Goal: Task Accomplishment & Management: Manage account settings

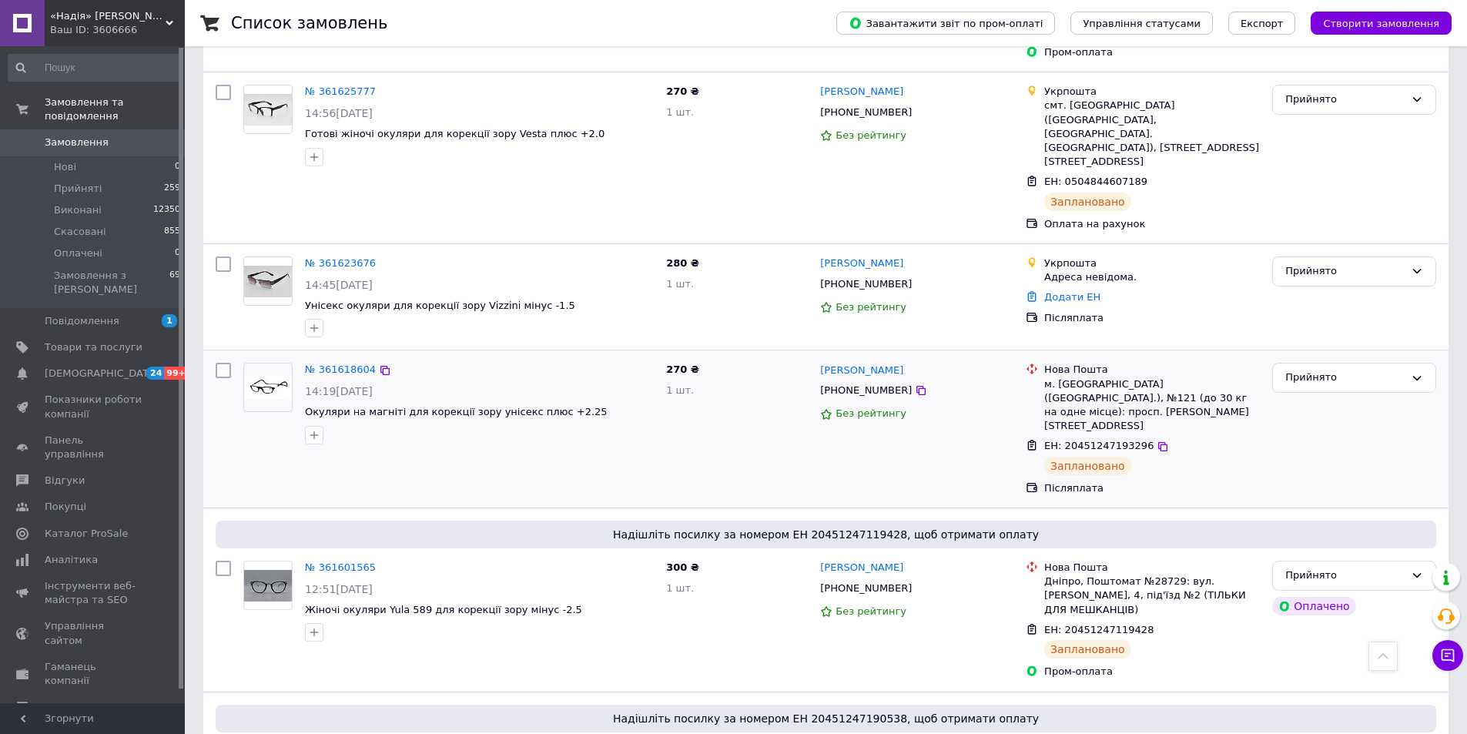
scroll to position [539, 0]
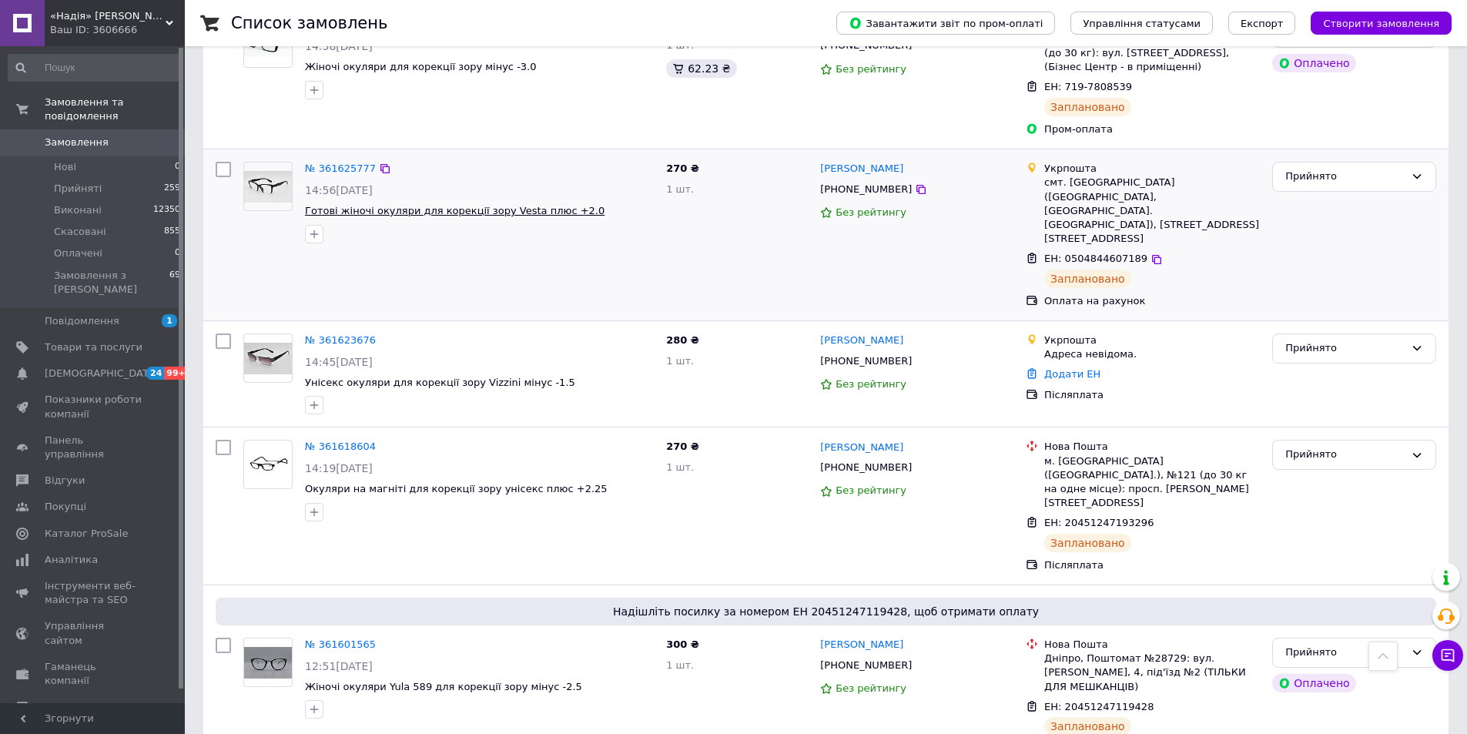
click at [381, 205] on span "Готові жіночі окуляри для корекції зору Vesta плюс +2.0" at bounding box center [455, 211] width 300 height 12
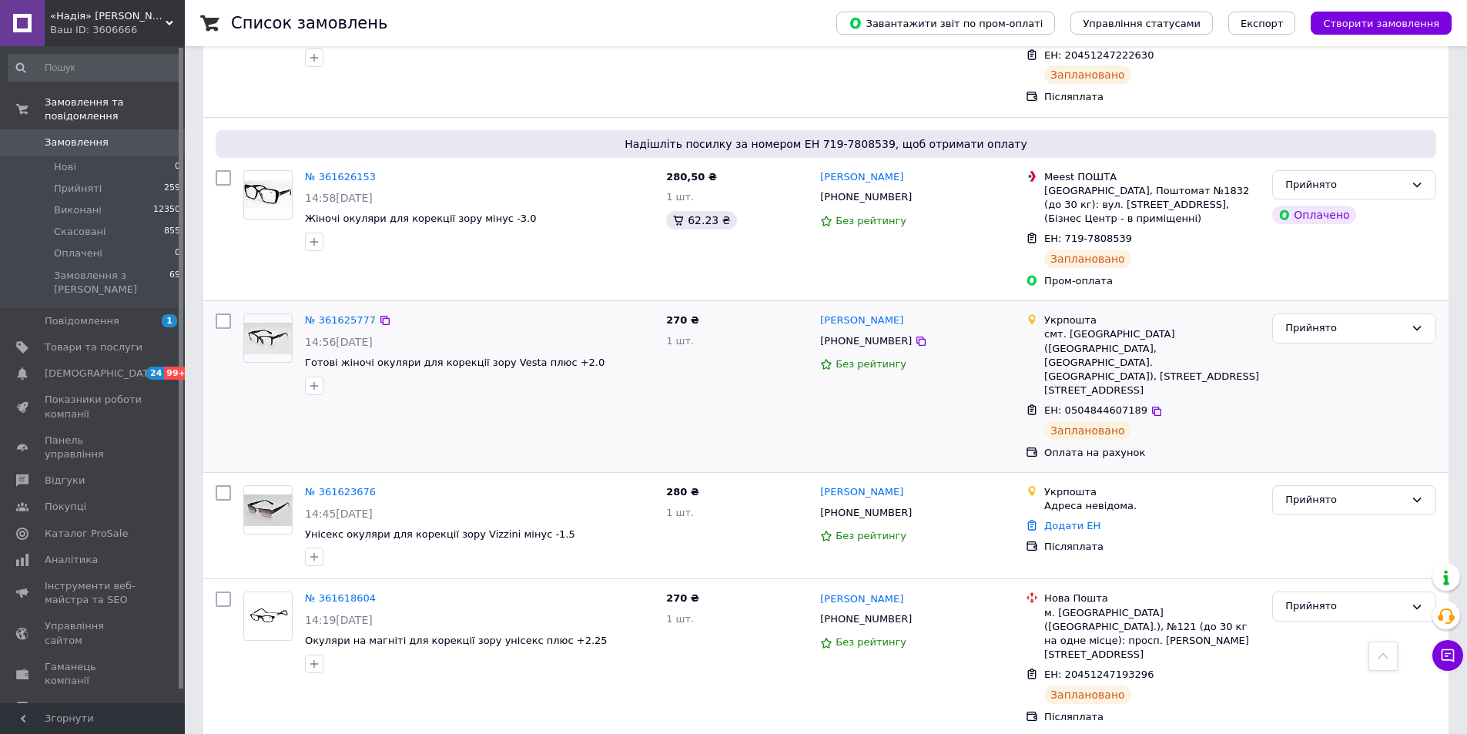
scroll to position [385, 0]
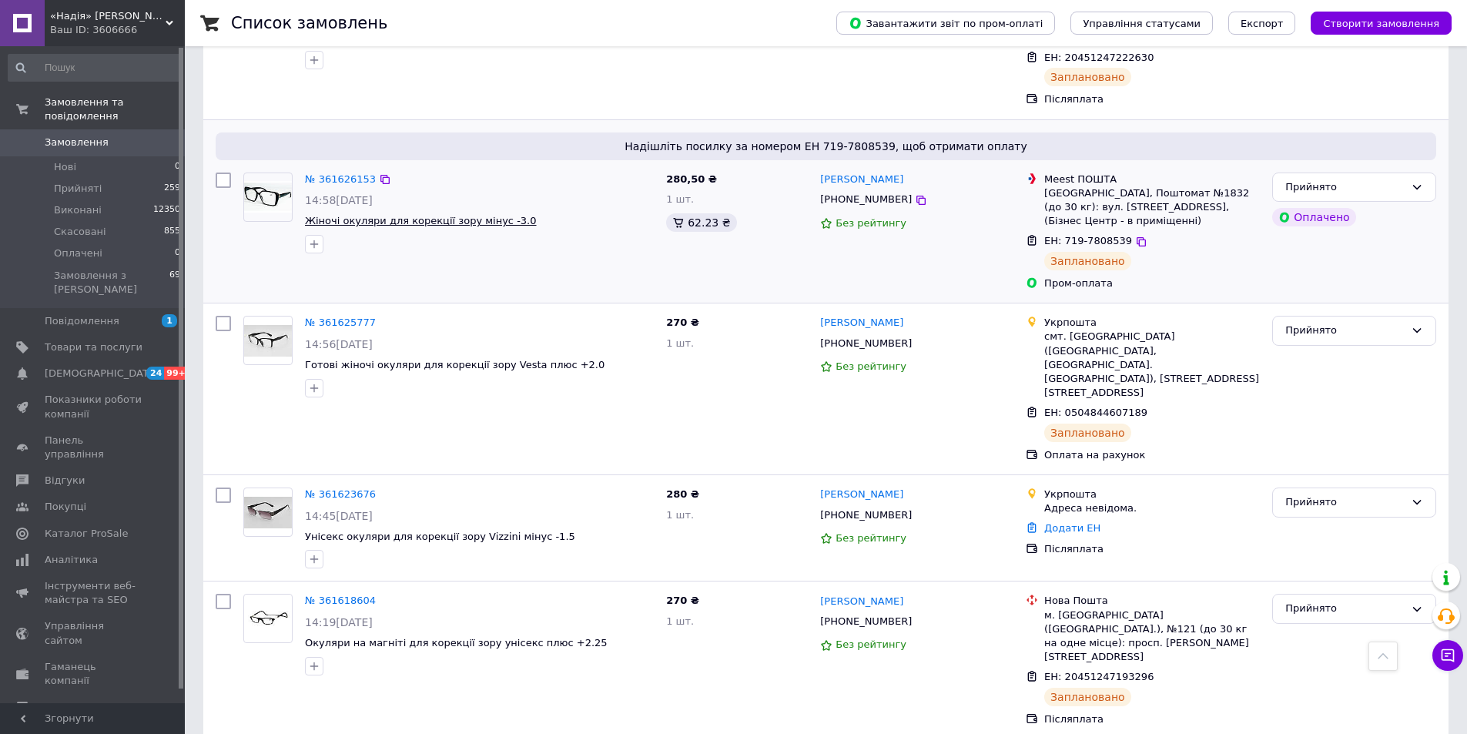
click at [410, 215] on span "Жіночі окуляри для корекції зору мінус -3.0" at bounding box center [421, 221] width 232 height 12
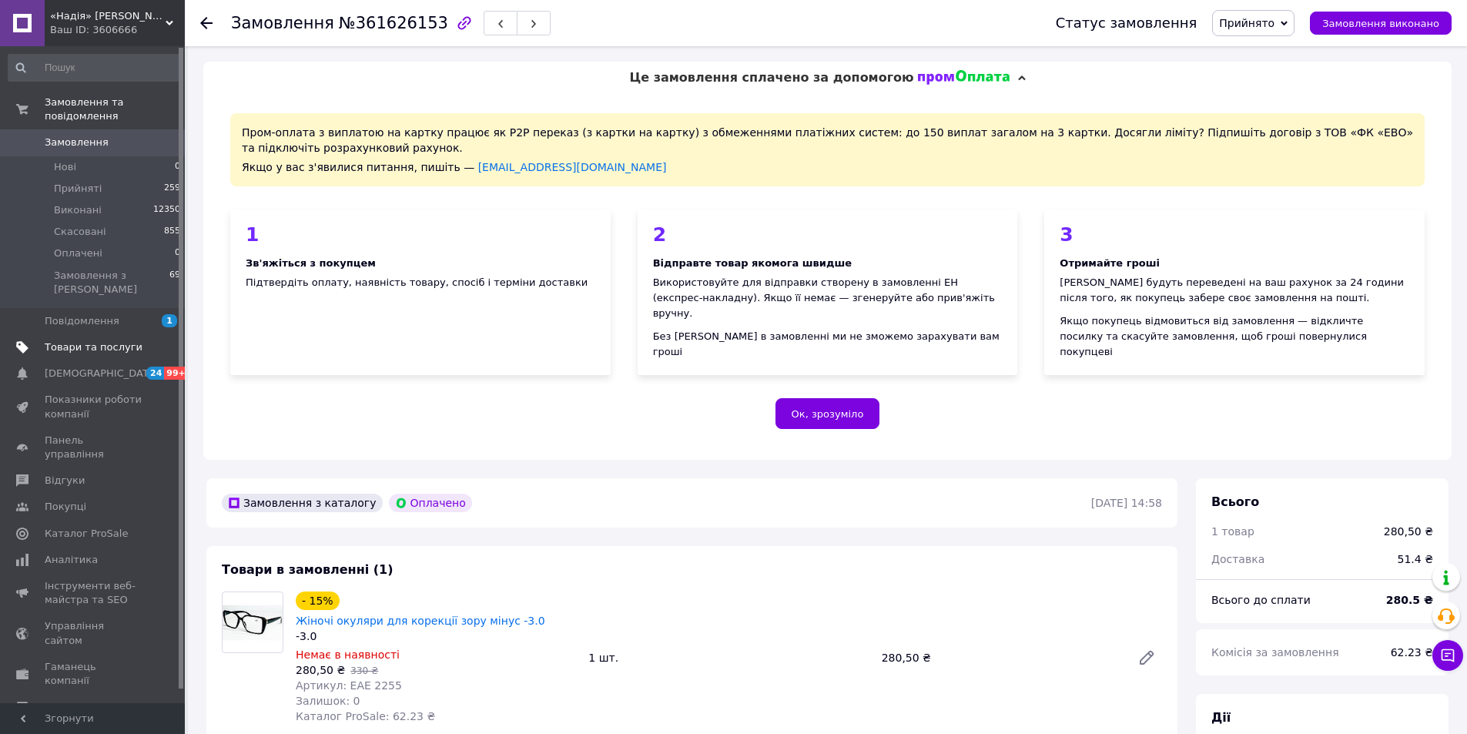
click at [95, 340] on span "Товари та послуги" at bounding box center [94, 347] width 98 height 14
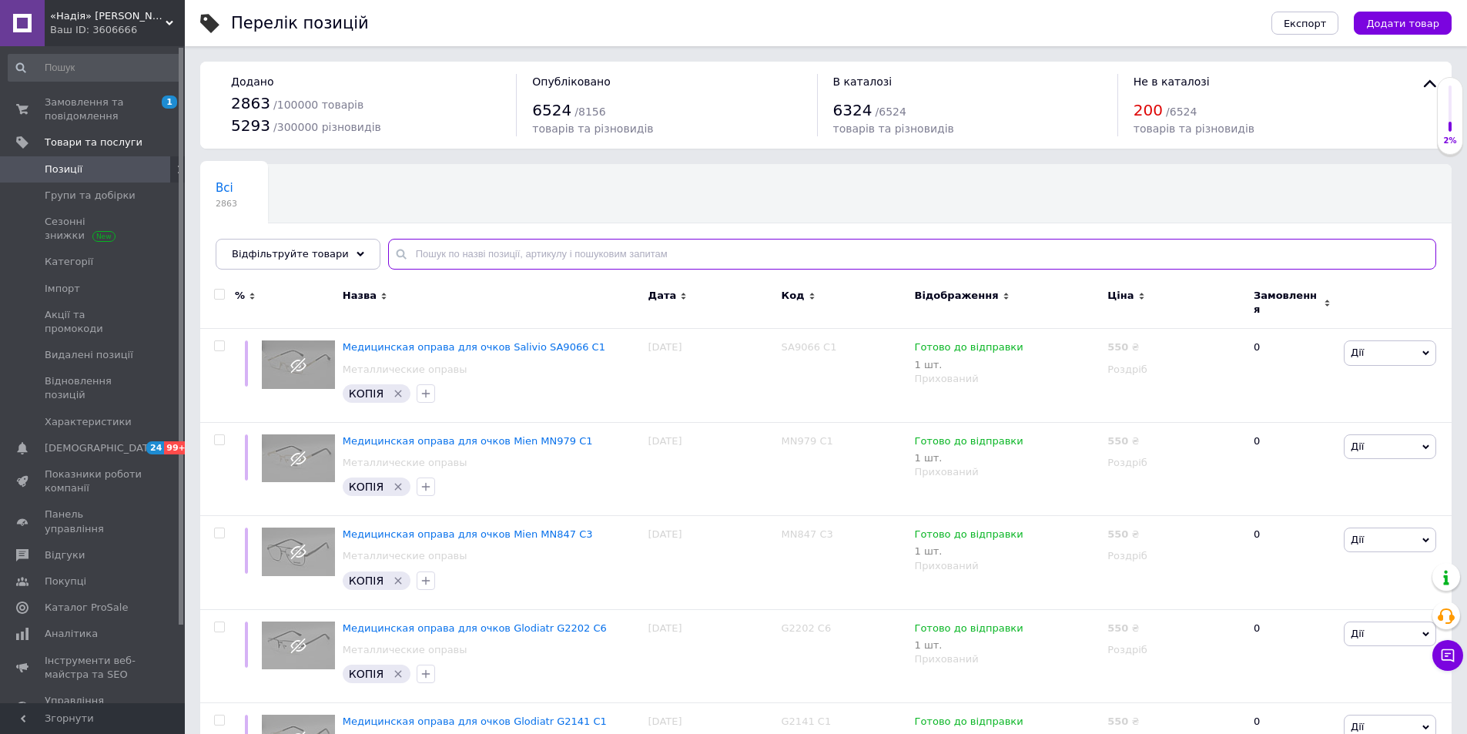
click at [435, 254] on input "text" at bounding box center [912, 254] width 1048 height 31
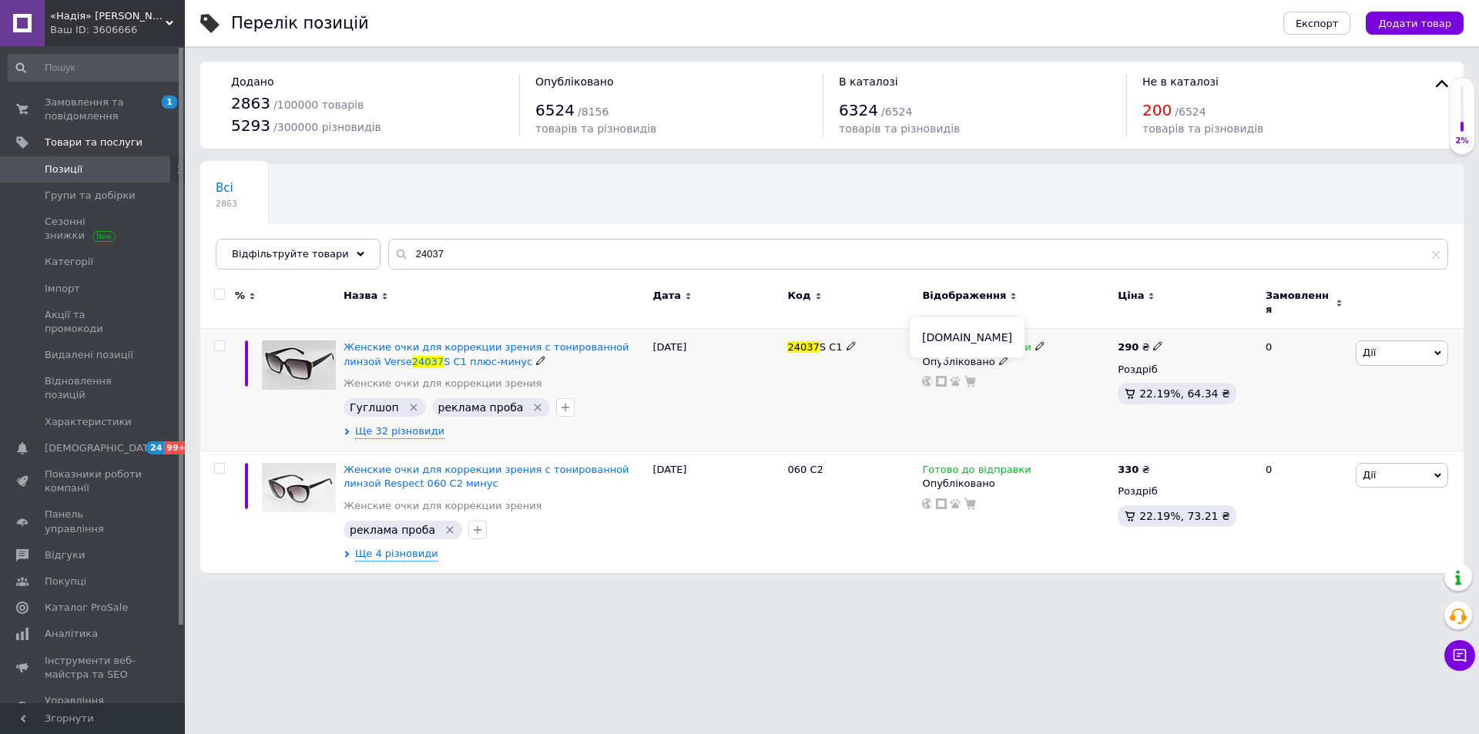
click at [940, 376] on icon at bounding box center [941, 381] width 11 height 11
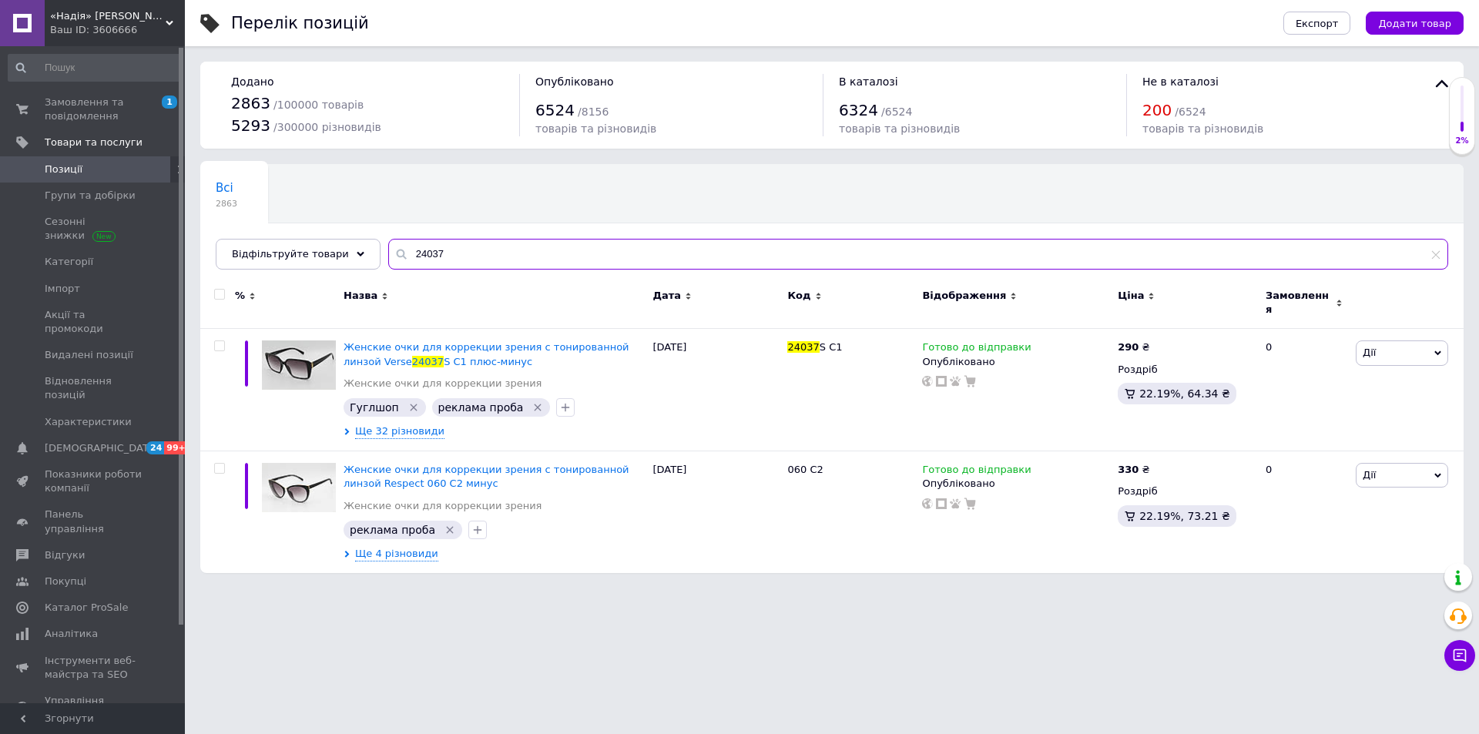
click at [476, 249] on input "24037" at bounding box center [918, 254] width 1060 height 31
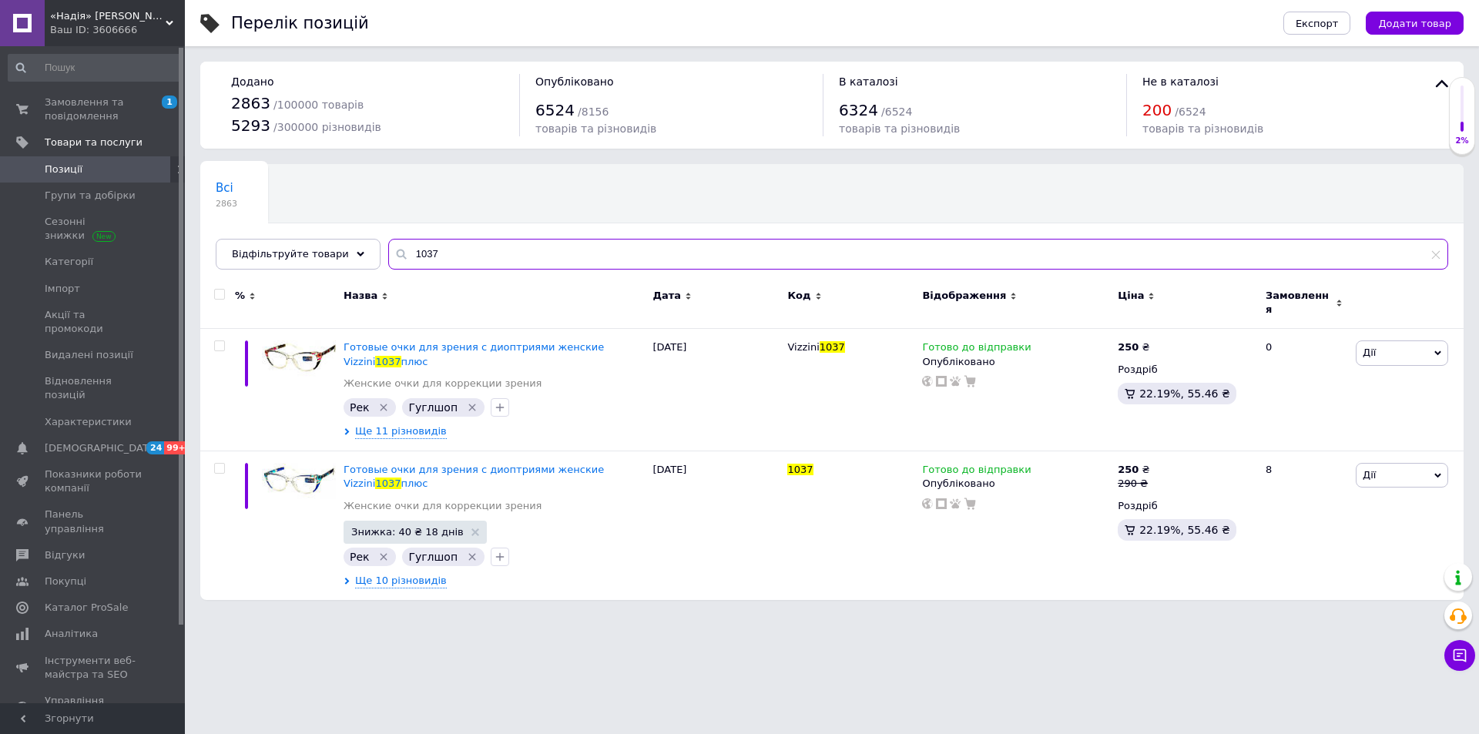
click at [474, 248] on input "1037" at bounding box center [918, 254] width 1060 height 31
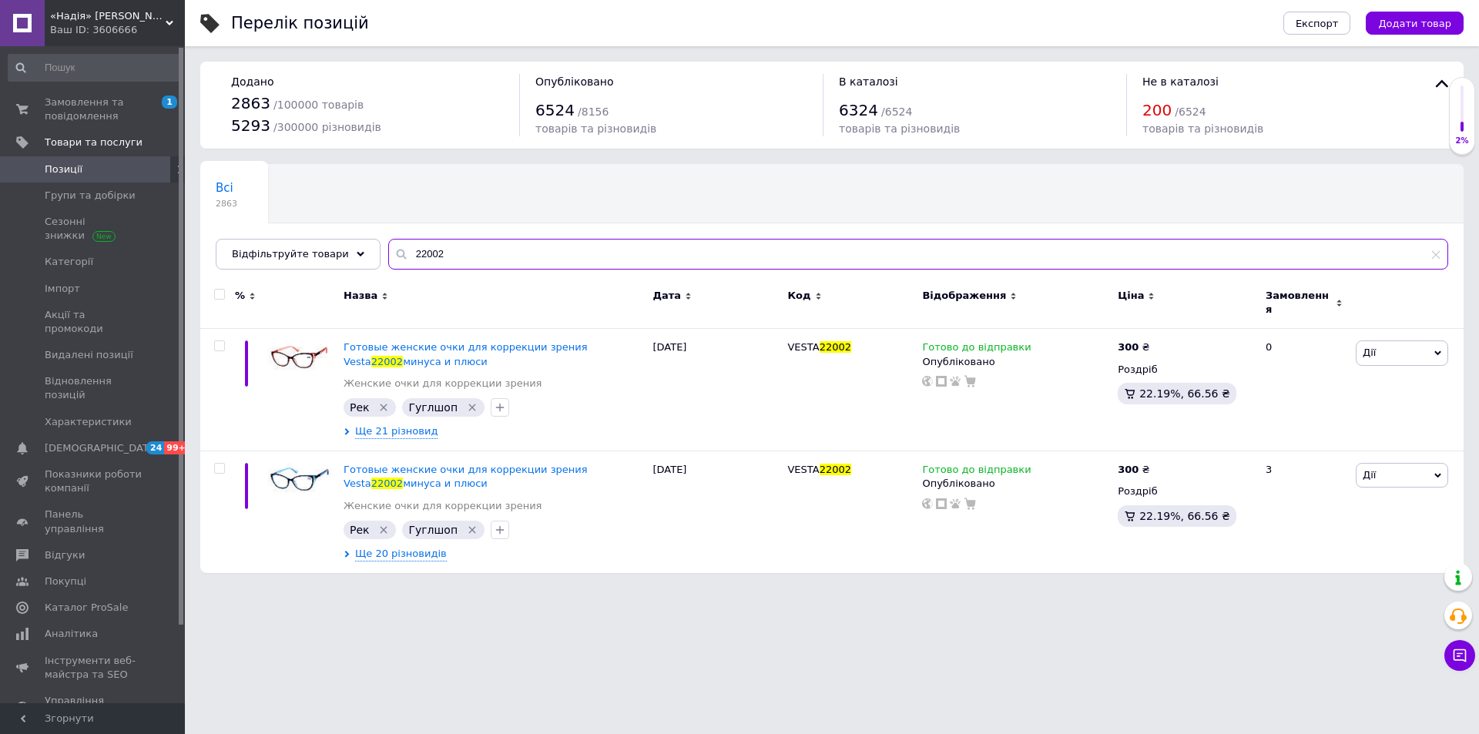
click at [635, 245] on input "22002" at bounding box center [918, 254] width 1060 height 31
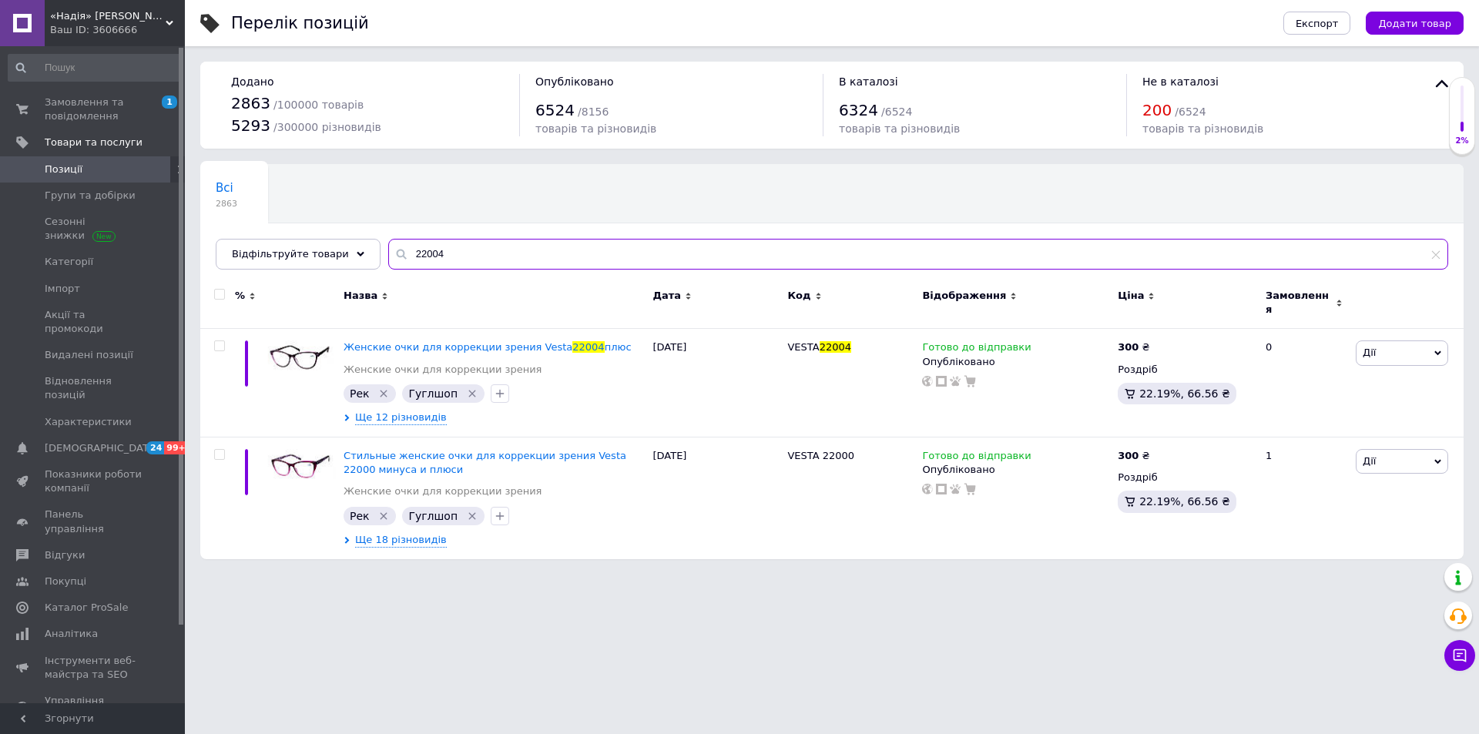
click at [635, 245] on input "22004" at bounding box center [918, 254] width 1060 height 31
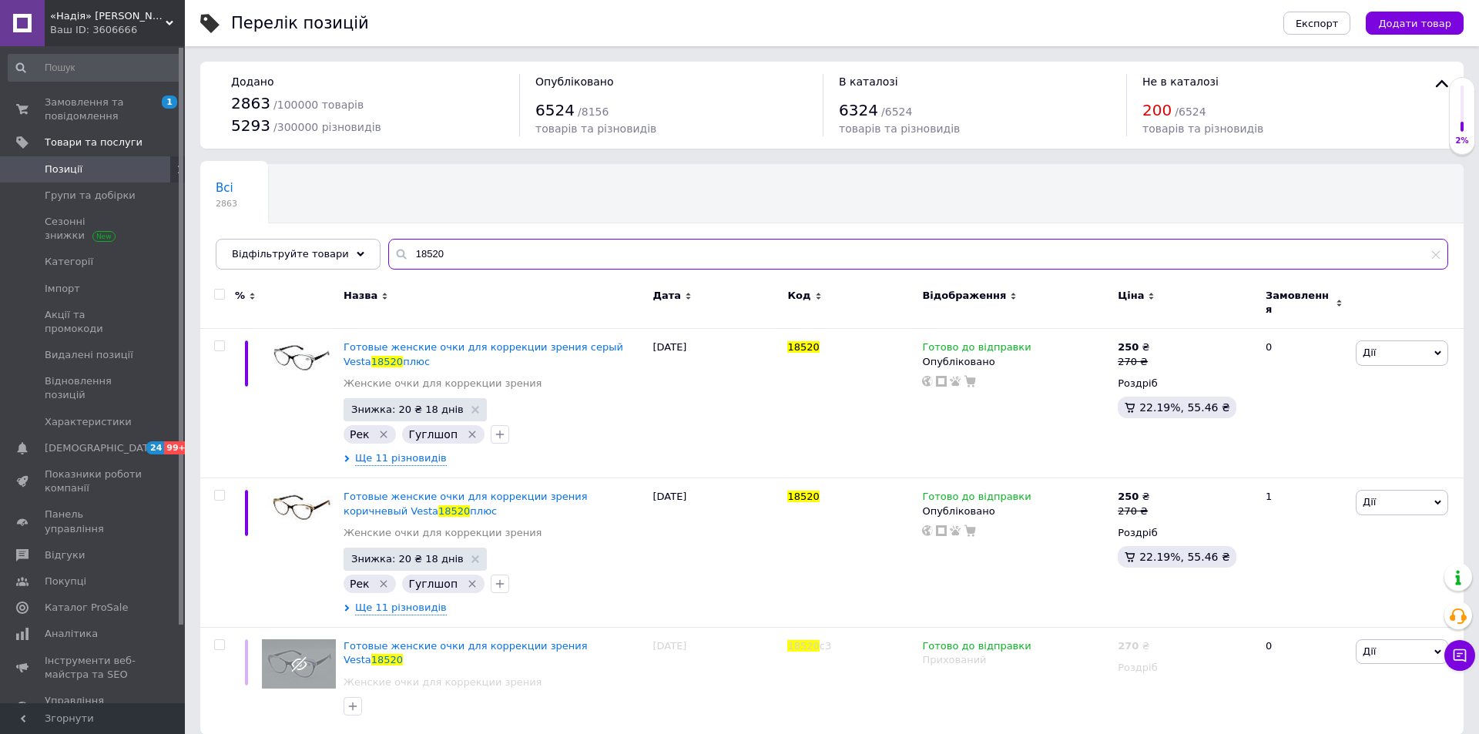
click at [489, 255] on input "18520" at bounding box center [918, 254] width 1060 height 31
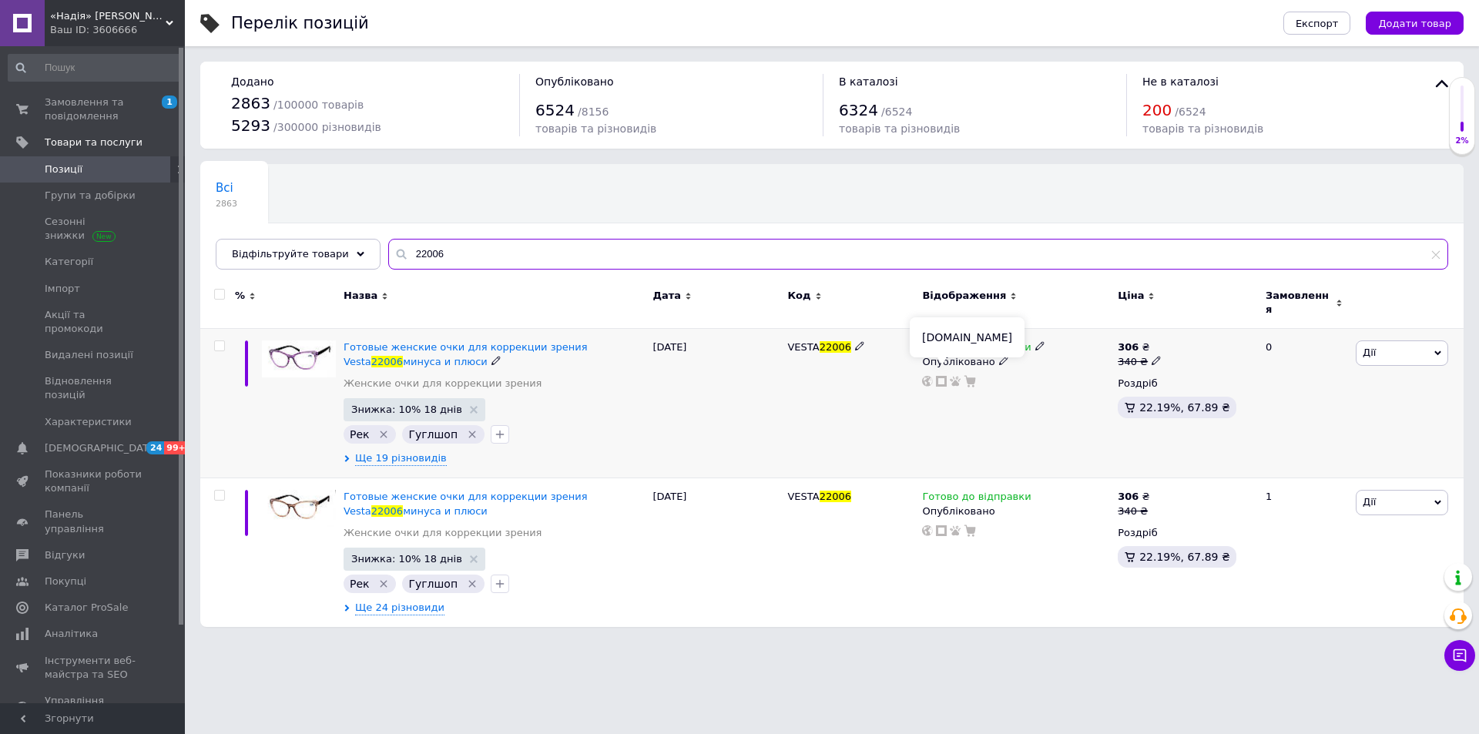
type input "22006"
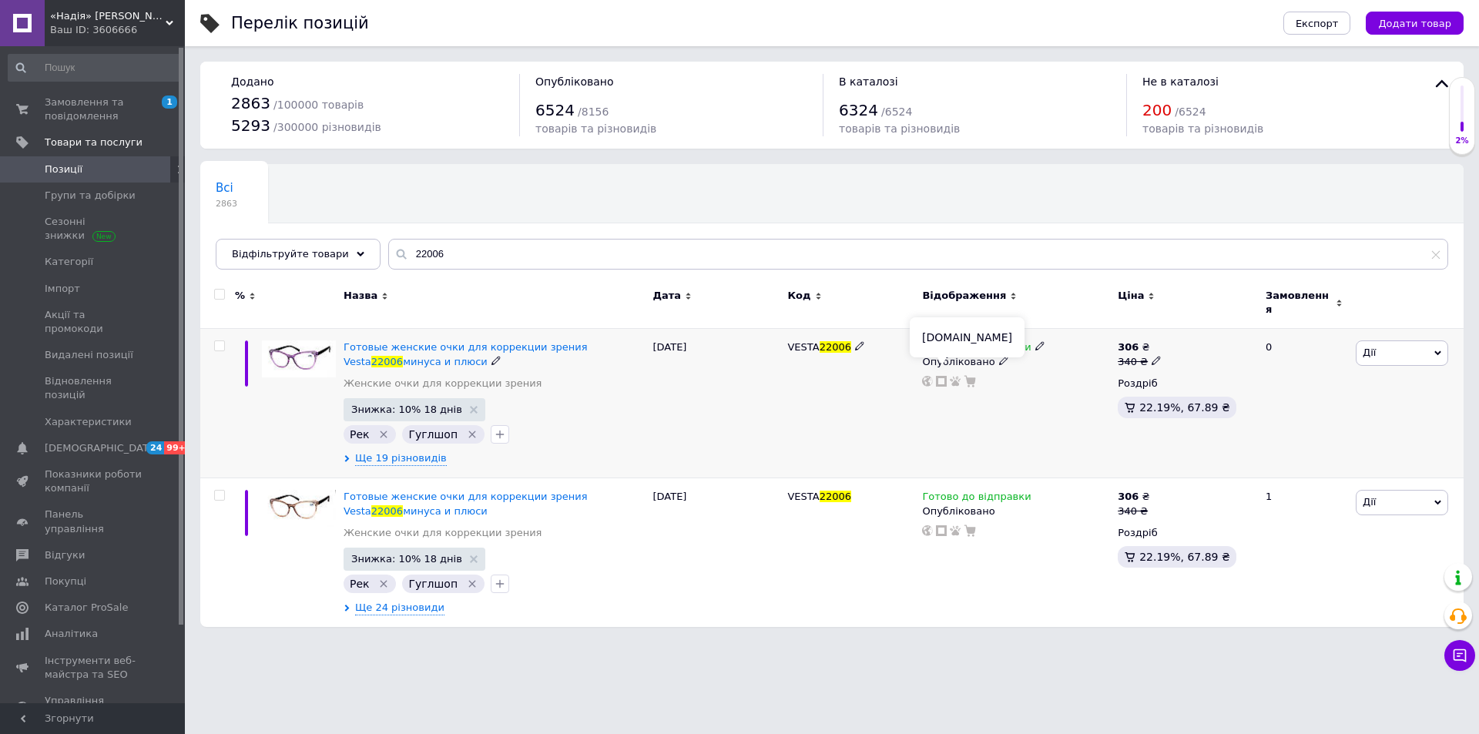
click at [940, 376] on icon at bounding box center [941, 381] width 11 height 11
click at [95, 102] on span "Замовлення та повідомлення" at bounding box center [94, 109] width 98 height 28
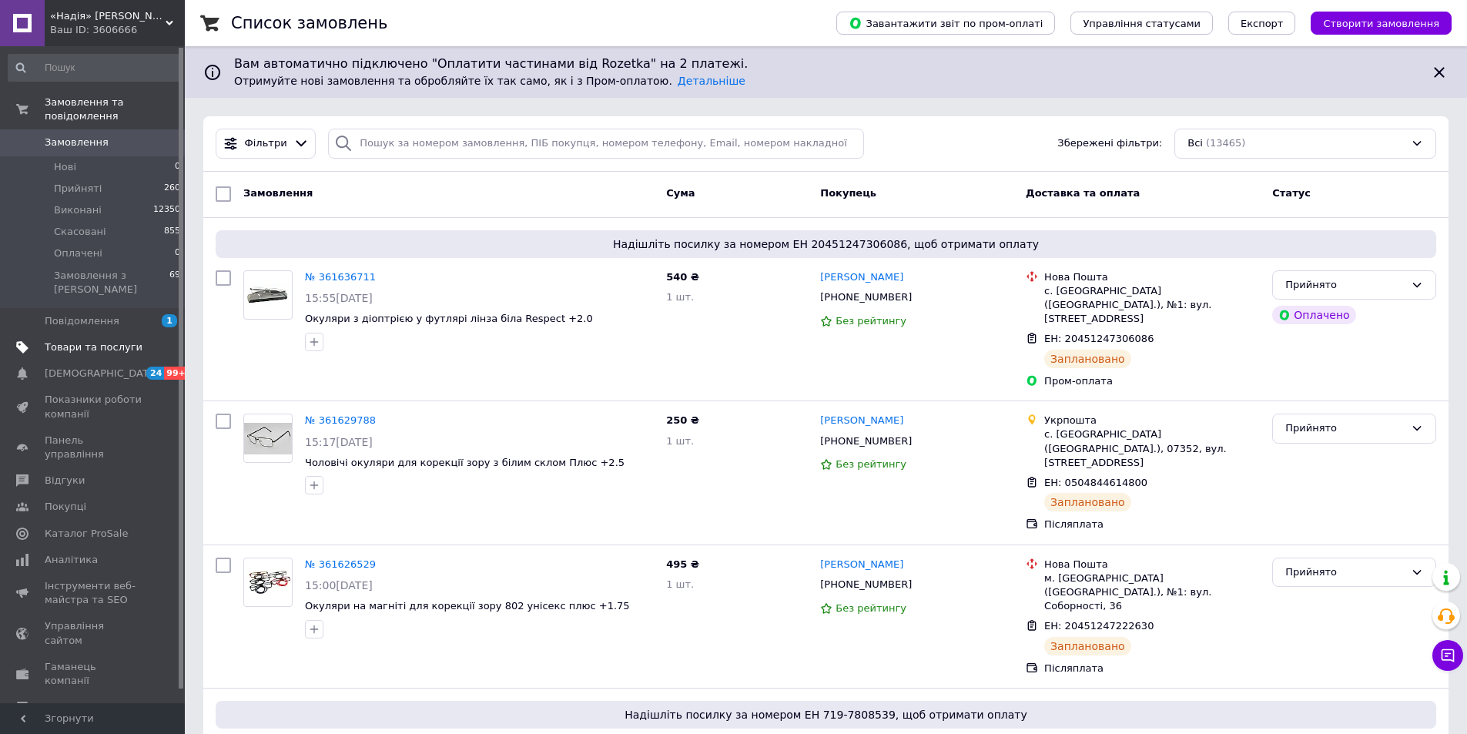
click at [107, 340] on span "Товари та послуги" at bounding box center [94, 347] width 98 height 14
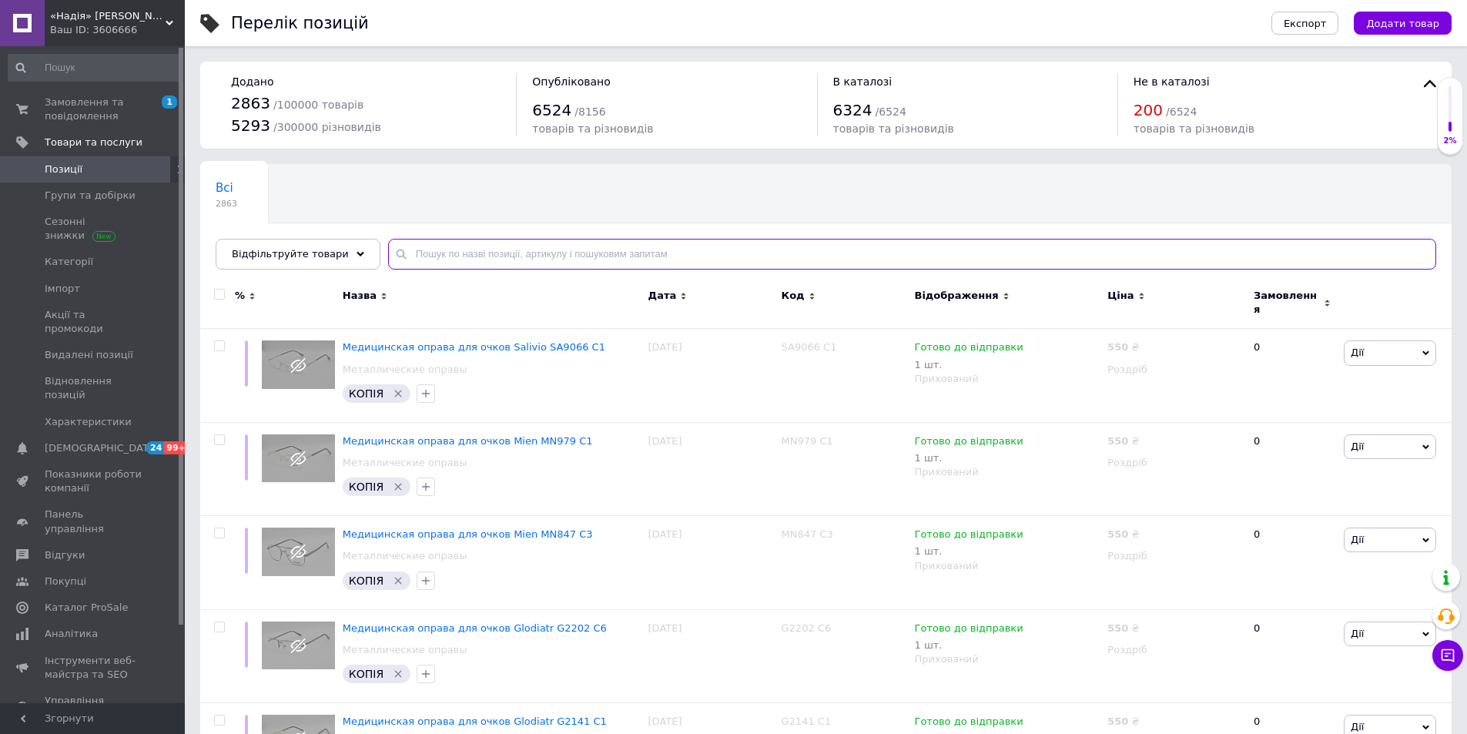
click at [594, 256] on input "text" at bounding box center [912, 254] width 1048 height 31
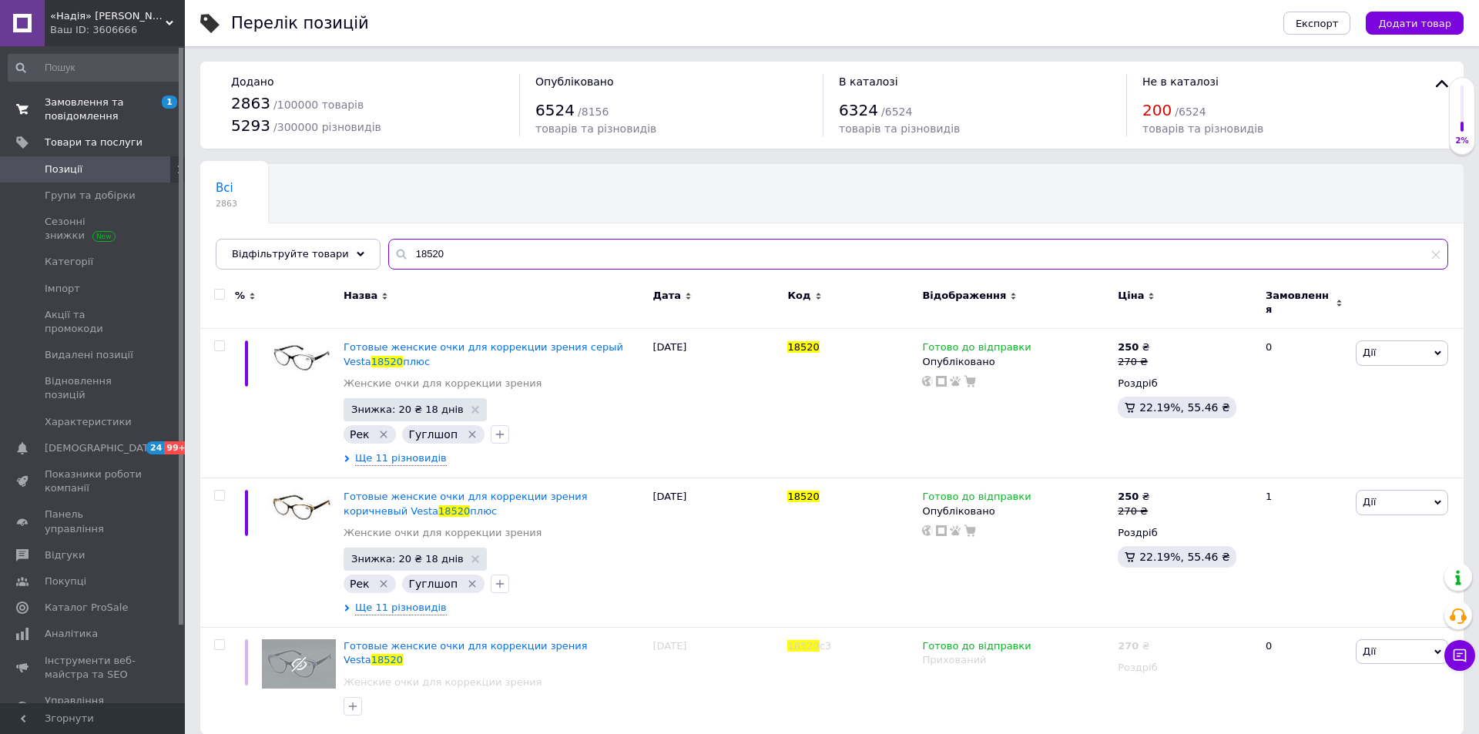
type input "18520"
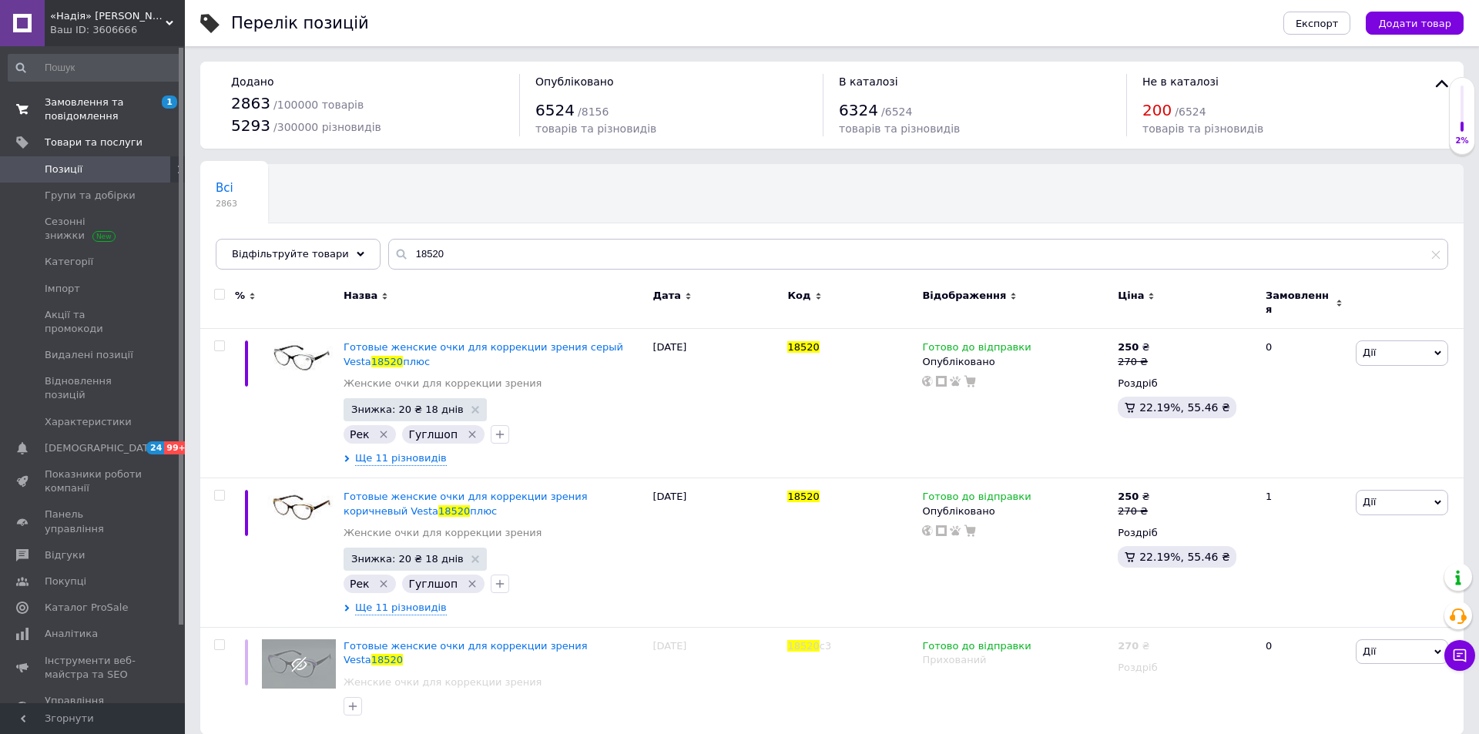
click at [75, 105] on span "Замовлення та повідомлення" at bounding box center [94, 109] width 98 height 28
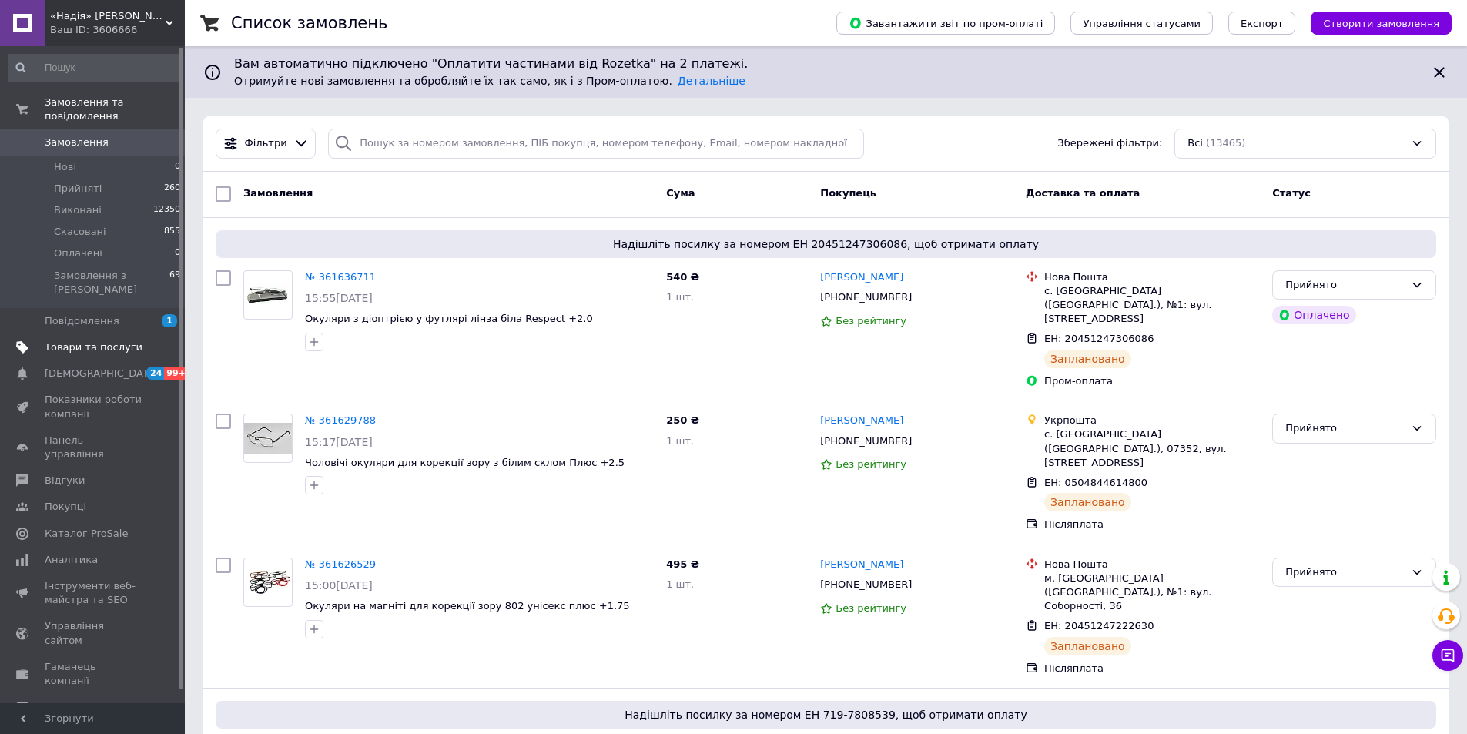
click at [92, 340] on span "Товари та послуги" at bounding box center [94, 347] width 98 height 14
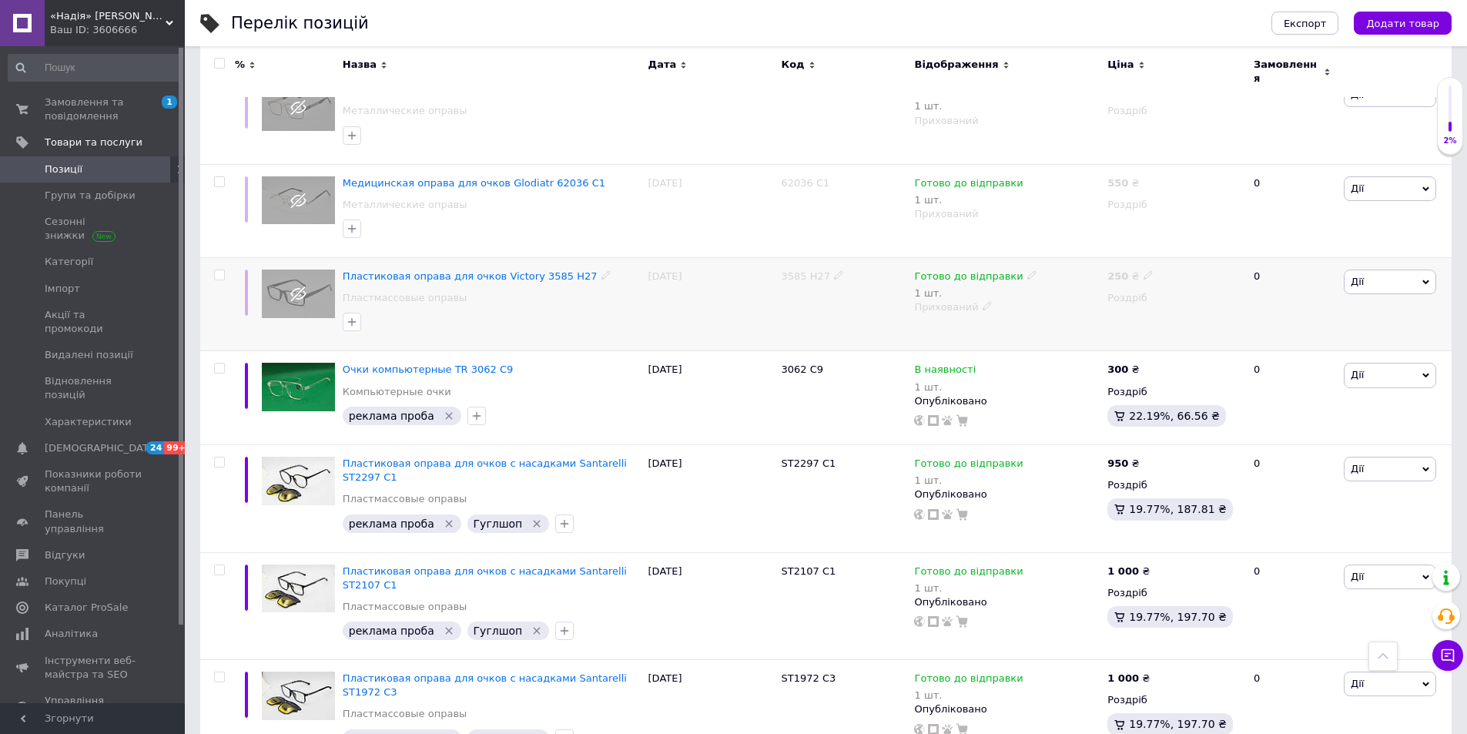
scroll to position [1519, 0]
